Goal: Task Accomplishment & Management: Manage account settings

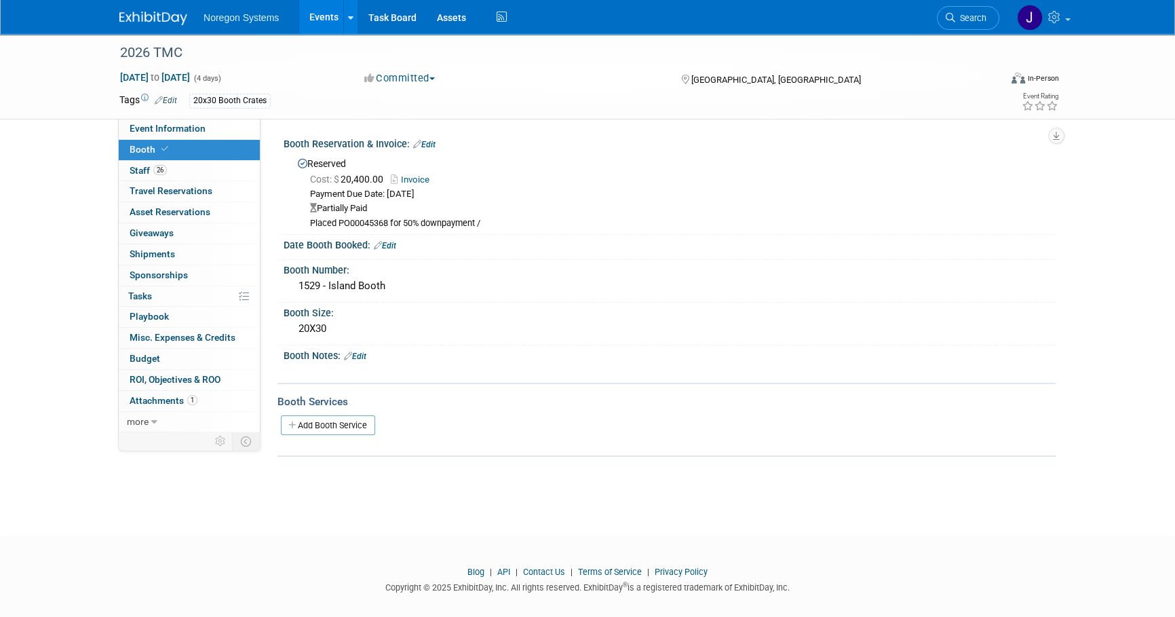
click at [163, 20] on img at bounding box center [153, 19] width 68 height 14
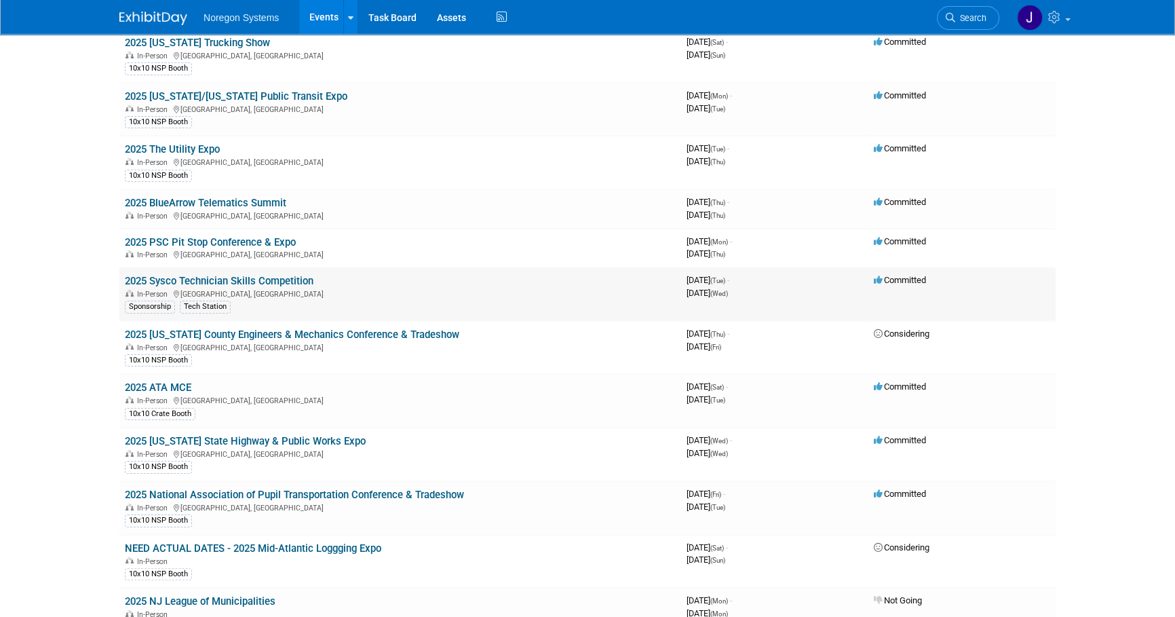
scroll to position [257, 0]
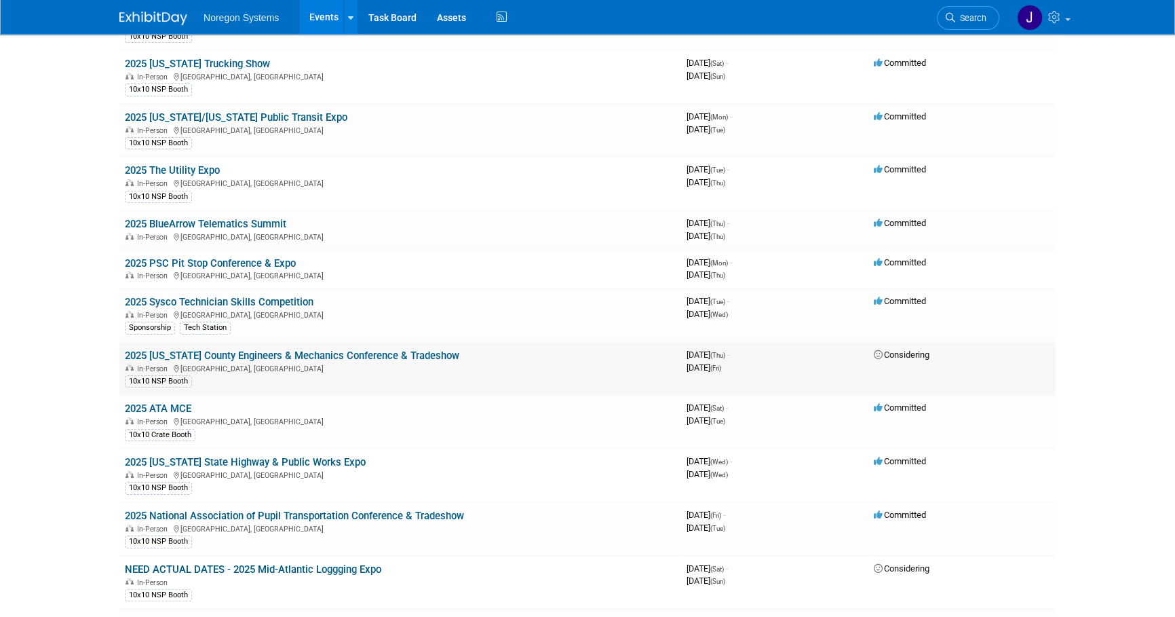
click at [233, 353] on link "2025 [US_STATE] County Engineers & Mechanics Conference & Tradeshow" at bounding box center [292, 355] width 334 height 12
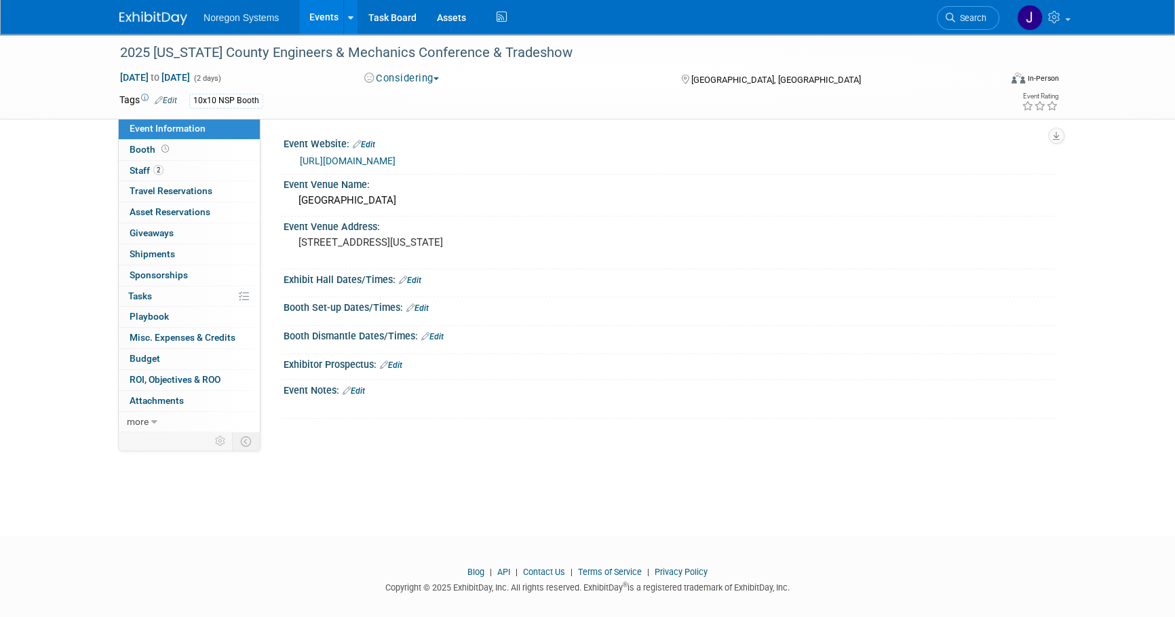
click at [412, 78] on button "Considering" at bounding box center [402, 78] width 85 height 14
click at [407, 140] on link "Not Going" at bounding box center [413, 138] width 107 height 19
click at [360, 387] on link "Edit" at bounding box center [354, 390] width 22 height 9
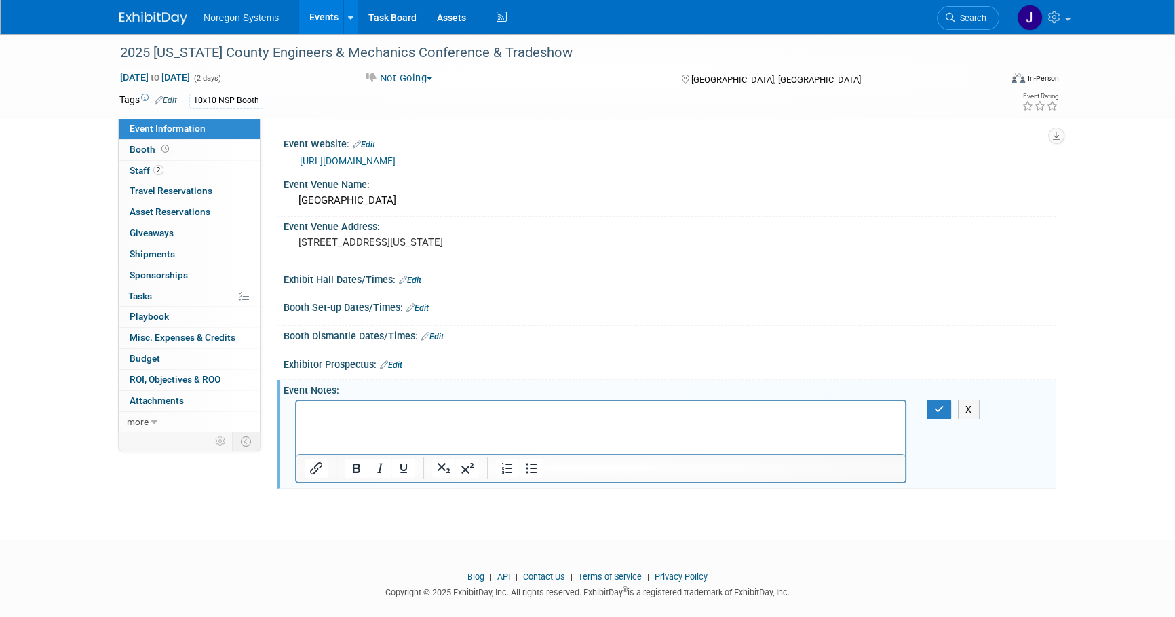
click at [461, 412] on p "Rich Text Area. Press ALT-0 for help." at bounding box center [601, 413] width 593 height 14
click at [305, 410] on p "﻿ Attending every other year might be a cost-effective alternative moving forwa…" at bounding box center [601, 413] width 593 height 14
click at [684, 418] on p "﻿ Attending every other year might be a cost-effective alternative moving forwa…" at bounding box center [601, 413] width 593 height 14
click at [890, 419] on html "Attending every other year might be a cost-effective alternative moving forward…" at bounding box center [600, 409] width 609 height 19
click at [837, 419] on html "Attending every other year might be a cost-effective alternative moving forward…" at bounding box center [600, 409] width 609 height 19
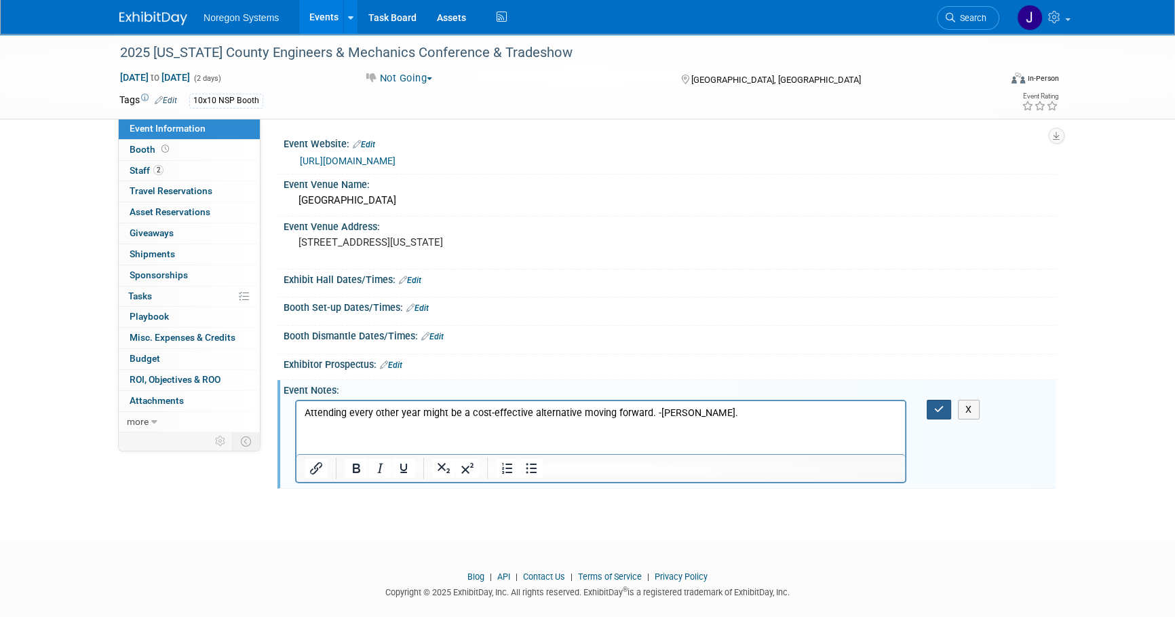
click at [934, 411] on icon "button" at bounding box center [939, 408] width 10 height 9
